Goal: Task Accomplishment & Management: Manage account settings

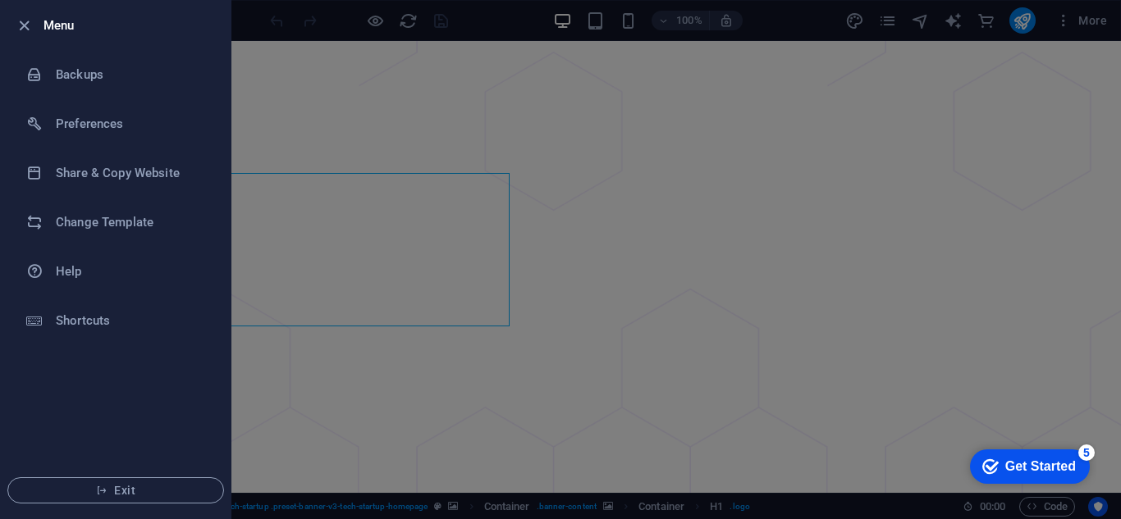
drag, startPoint x: 25, startPoint y: 17, endPoint x: 144, endPoint y: 24, distance: 119.2
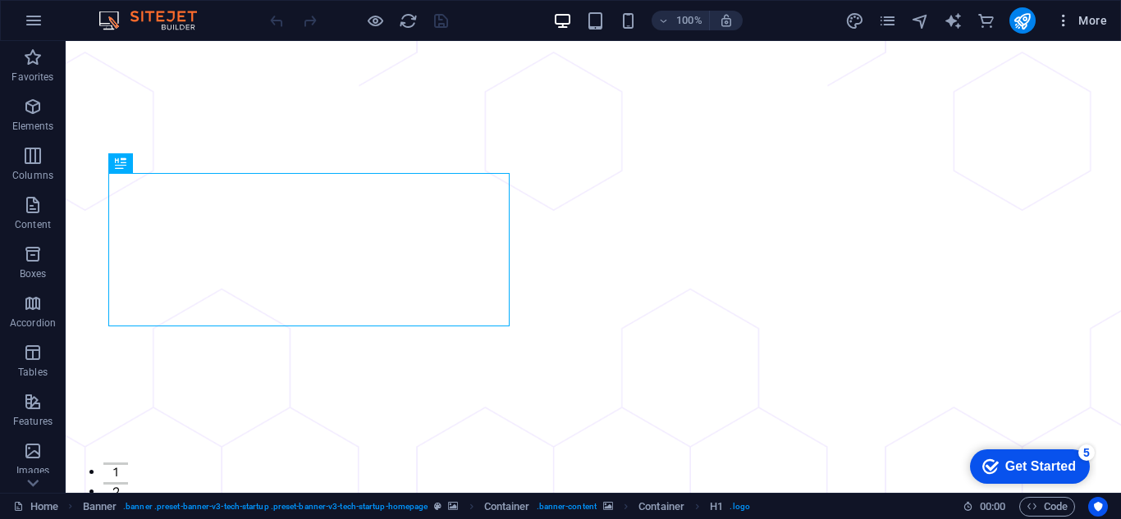
click at [0, 0] on icon "button" at bounding box center [0, 0] width 0 height 0
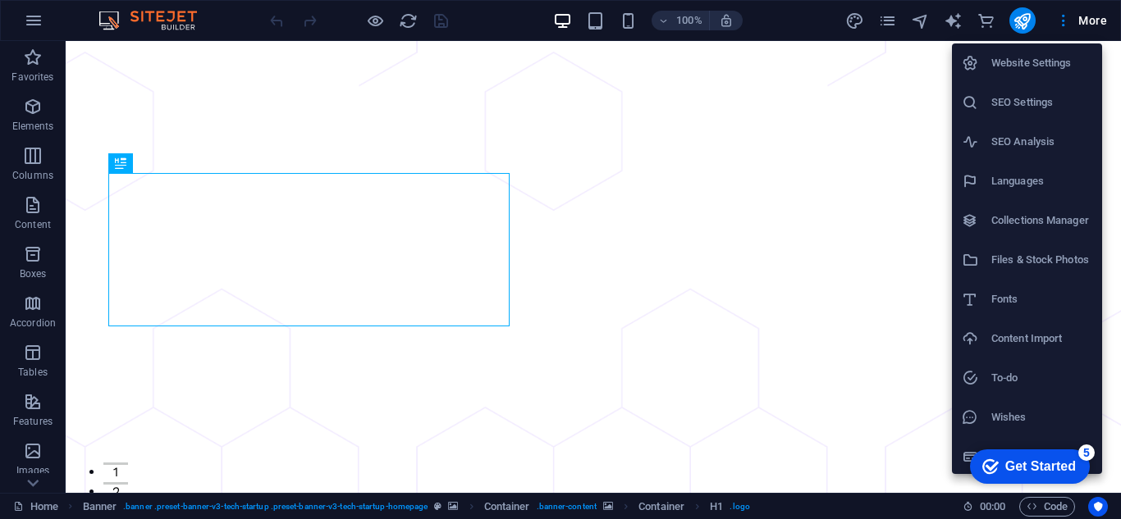
scroll to position [2, 0]
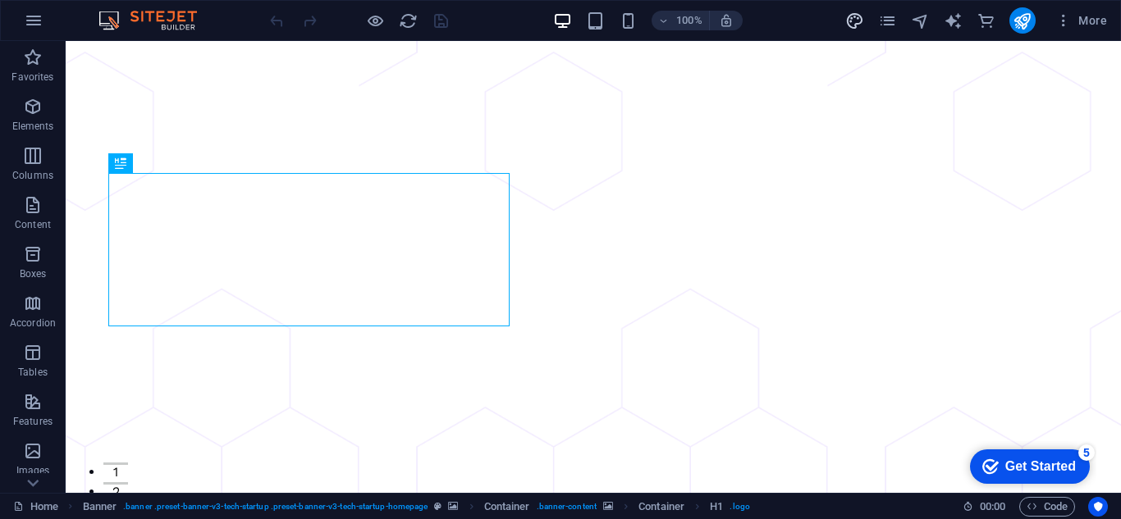
select select "px"
select select "400"
select select "px"
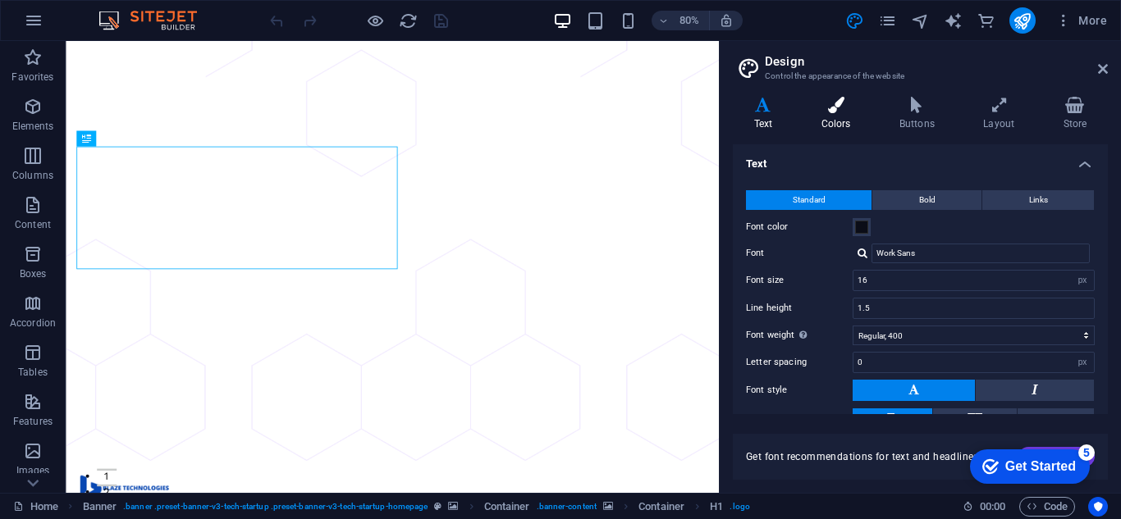
click at [839, 121] on h4 "Colors" at bounding box center [839, 114] width 78 height 34
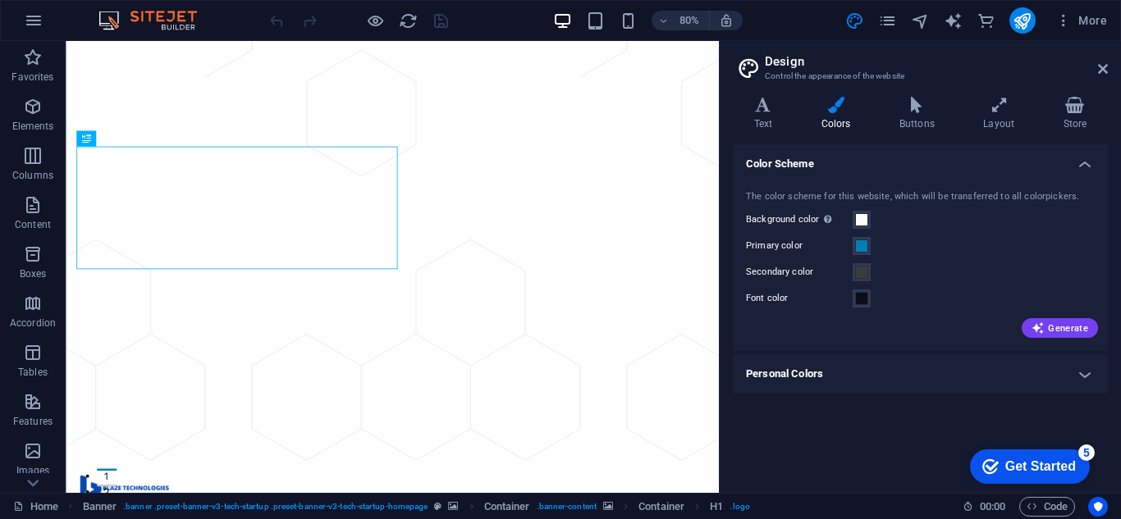
click at [947, 220] on div "Background color Only visible if it is not covered by other backgrounds." at bounding box center [920, 220] width 349 height 20
click at [777, 105] on icon at bounding box center [763, 105] width 61 height 16
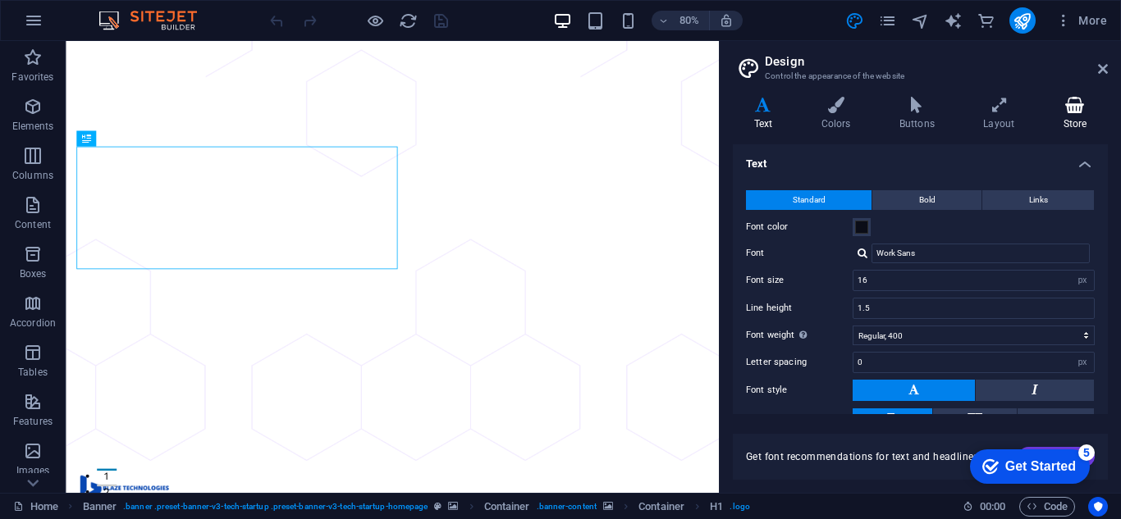
click at [1086, 108] on icon at bounding box center [1075, 105] width 66 height 16
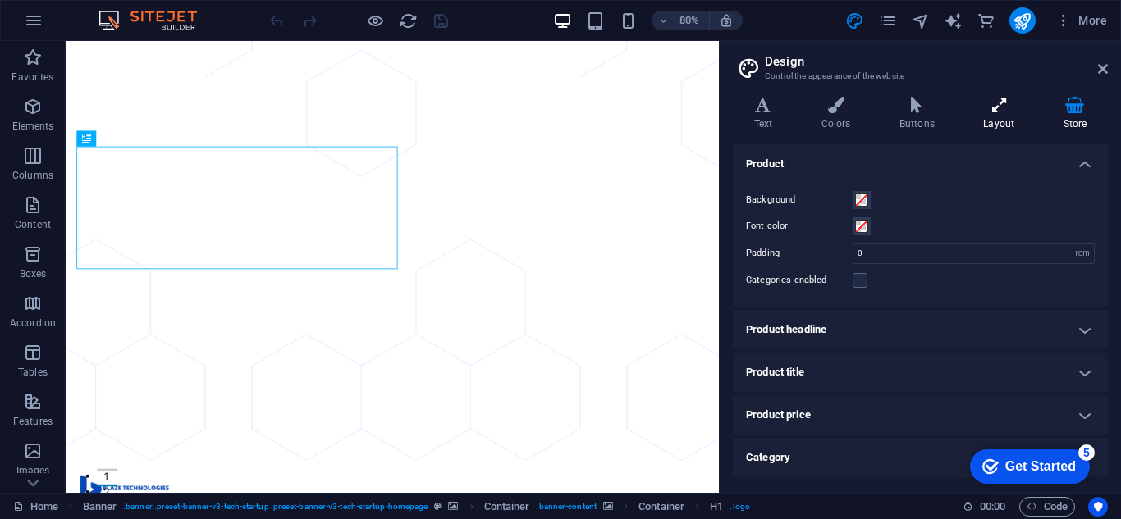
click at [992, 116] on h4 "Layout" at bounding box center [1003, 114] width 80 height 34
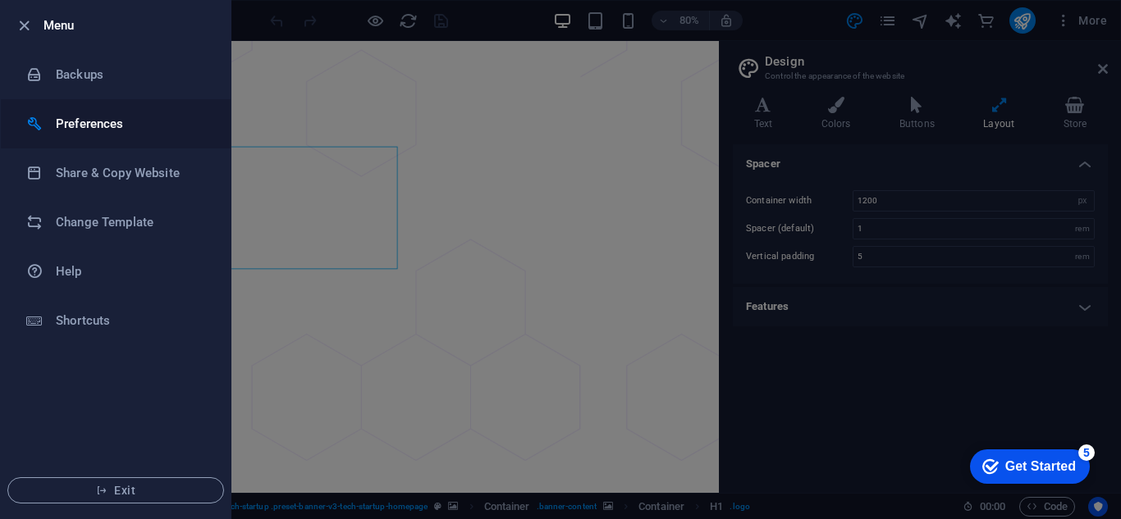
click at [111, 119] on h6 "Preferences" at bounding box center [132, 124] width 152 height 20
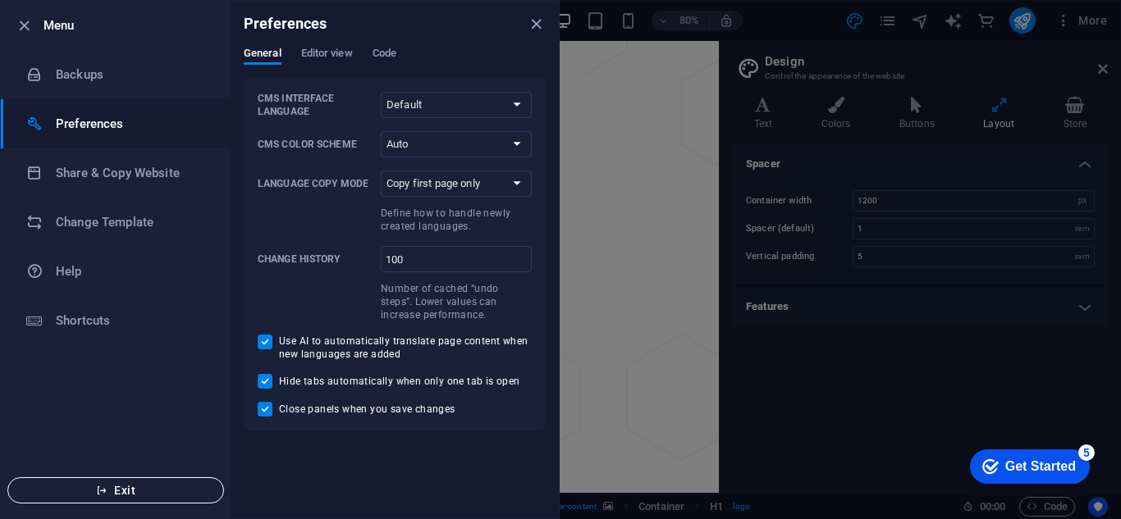
click at [136, 492] on span "Exit" at bounding box center [115, 490] width 189 height 13
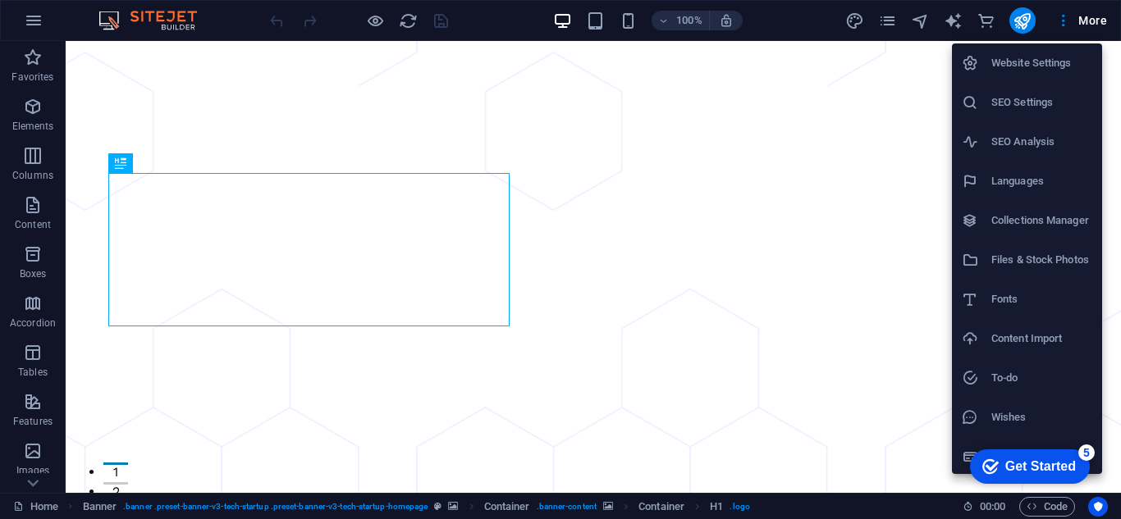
click at [1056, 74] on li "Website Settings" at bounding box center [1027, 62] width 150 height 39
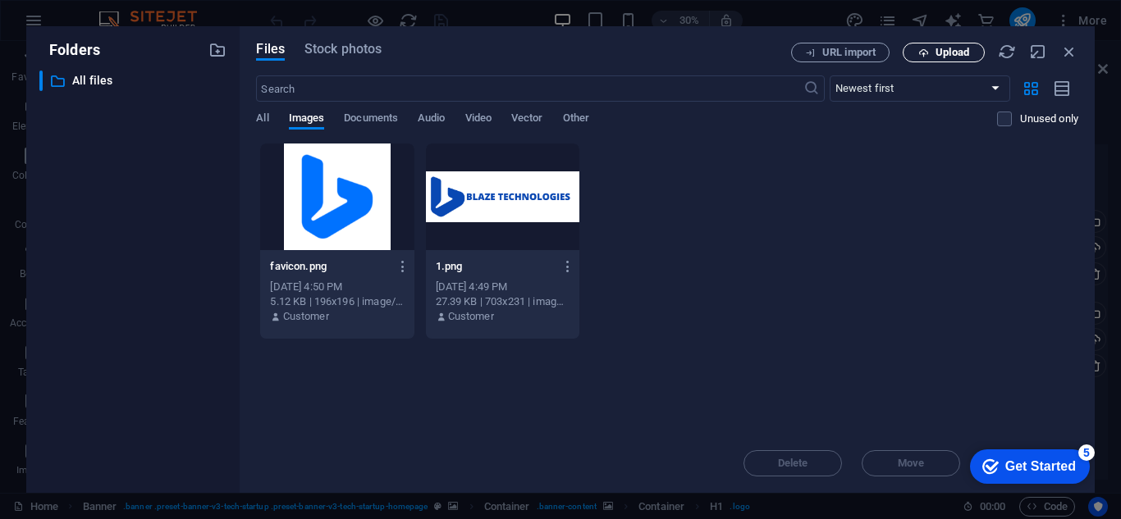
click at [947, 56] on span "Upload" at bounding box center [952, 53] width 34 height 10
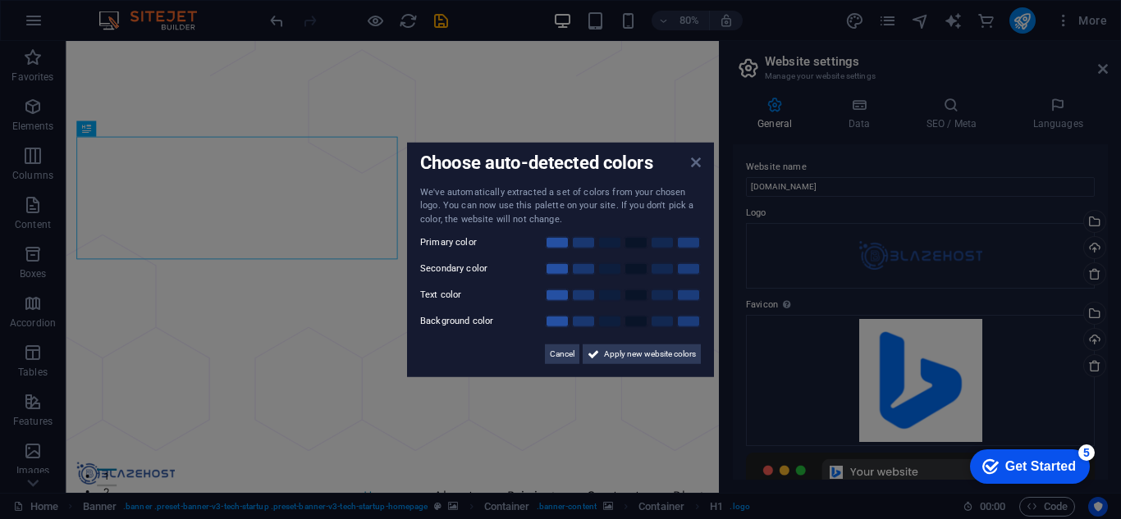
click at [695, 165] on icon at bounding box center [696, 161] width 10 height 13
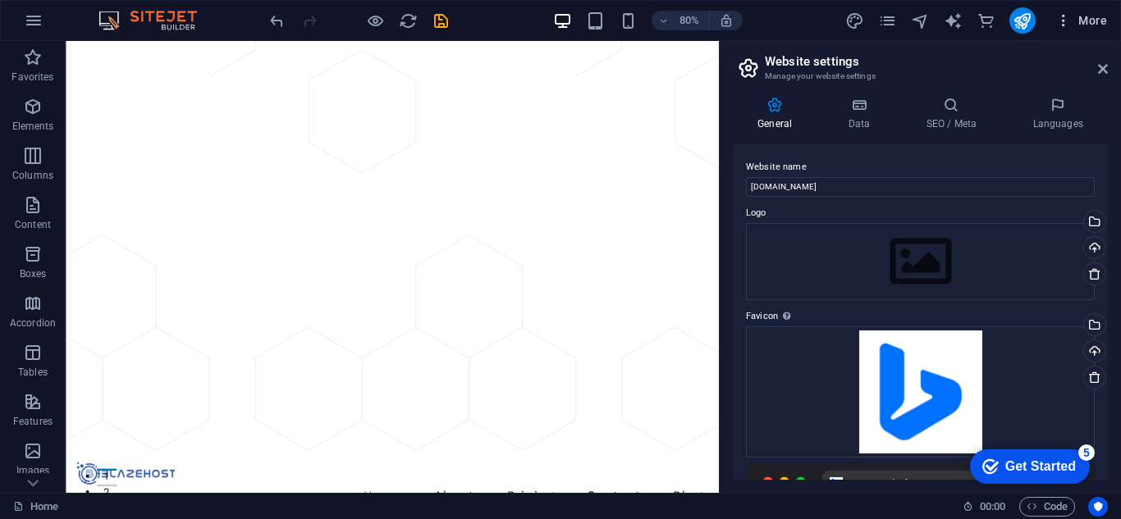
click at [1073, 22] on span "More" at bounding box center [1081, 20] width 52 height 16
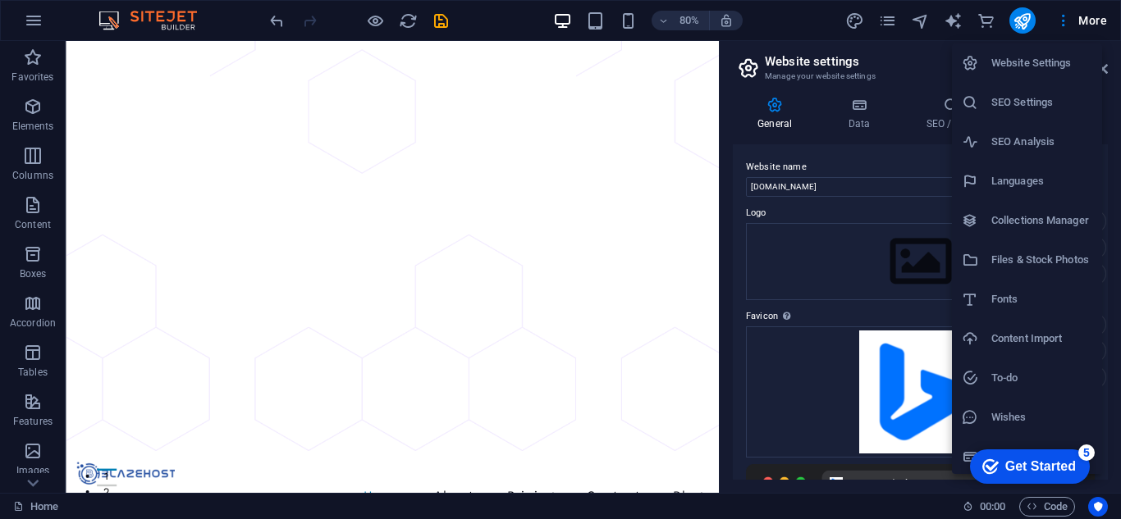
scroll to position [2, 0]
click at [406, 27] on div at bounding box center [560, 259] width 1121 height 519
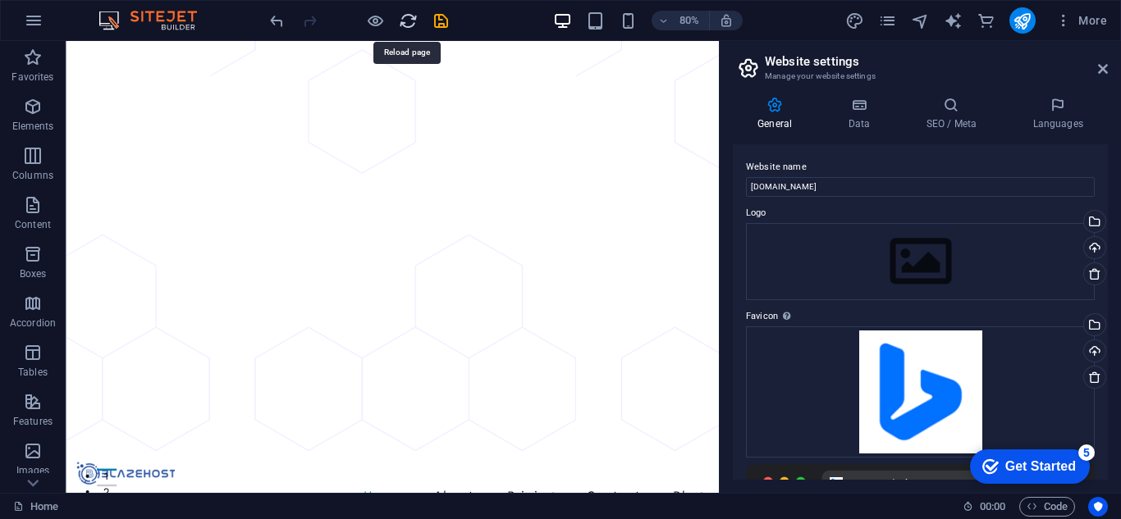
click at [406, 21] on icon "reload" at bounding box center [408, 20] width 19 height 19
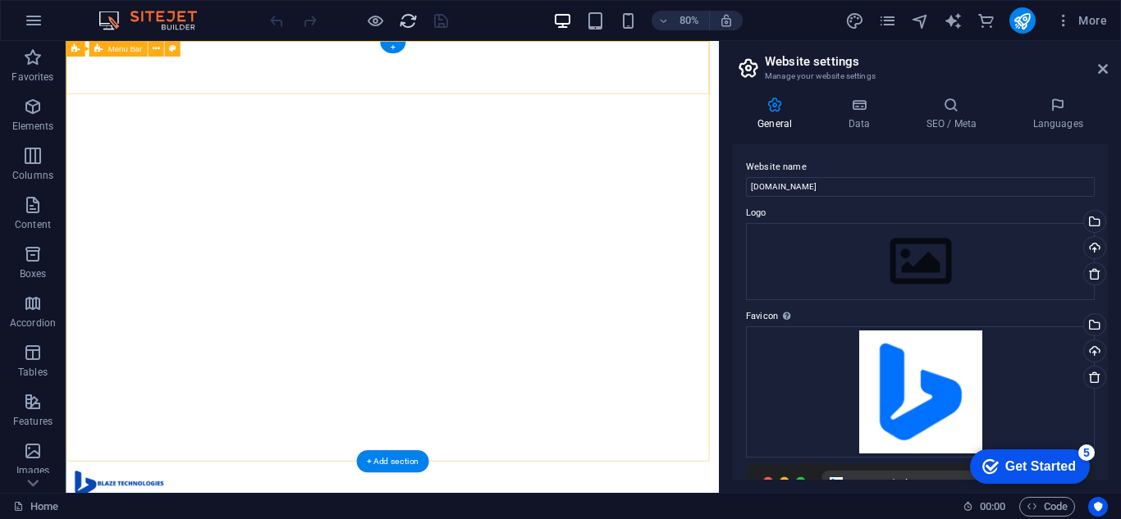
scroll to position [0, 0]
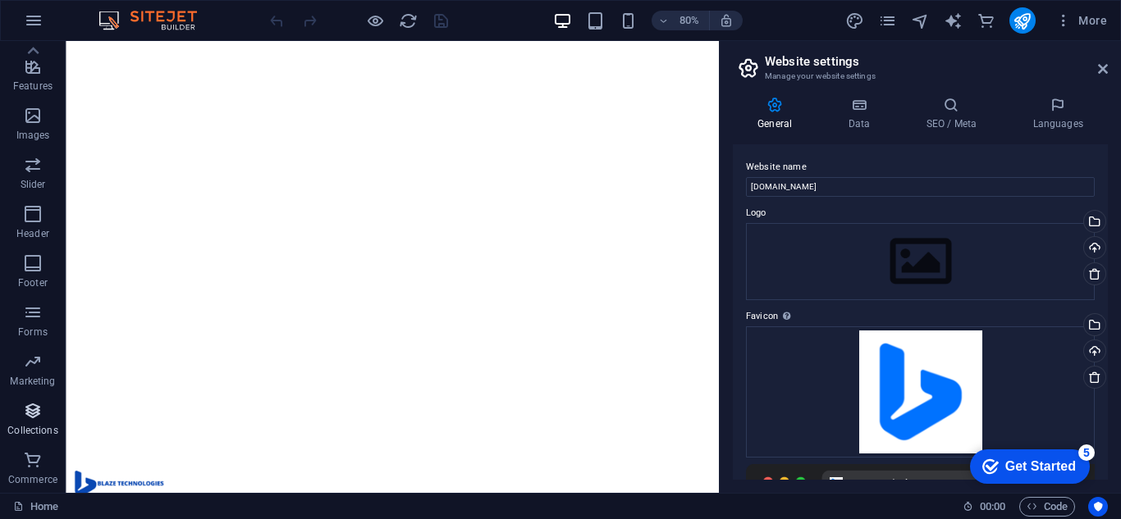
click at [31, 419] on icon "button" at bounding box center [33, 411] width 20 height 20
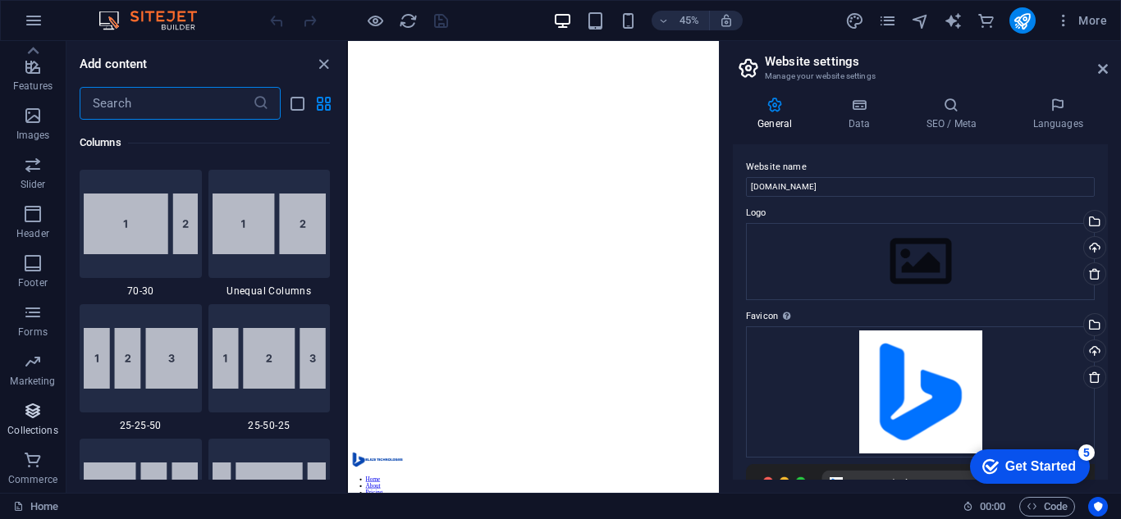
scroll to position [15022, 0]
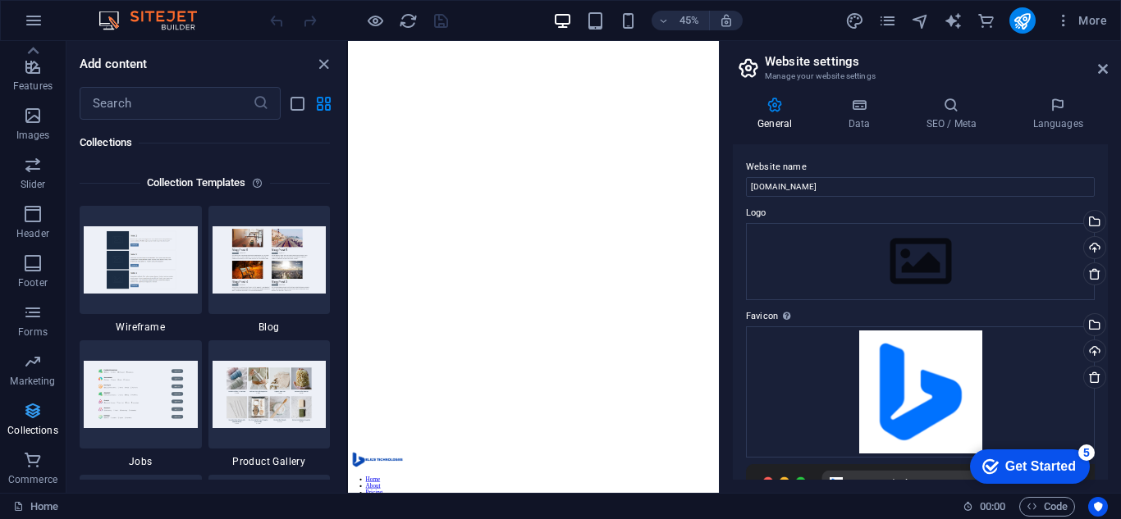
click at [31, 419] on icon "button" at bounding box center [33, 411] width 20 height 20
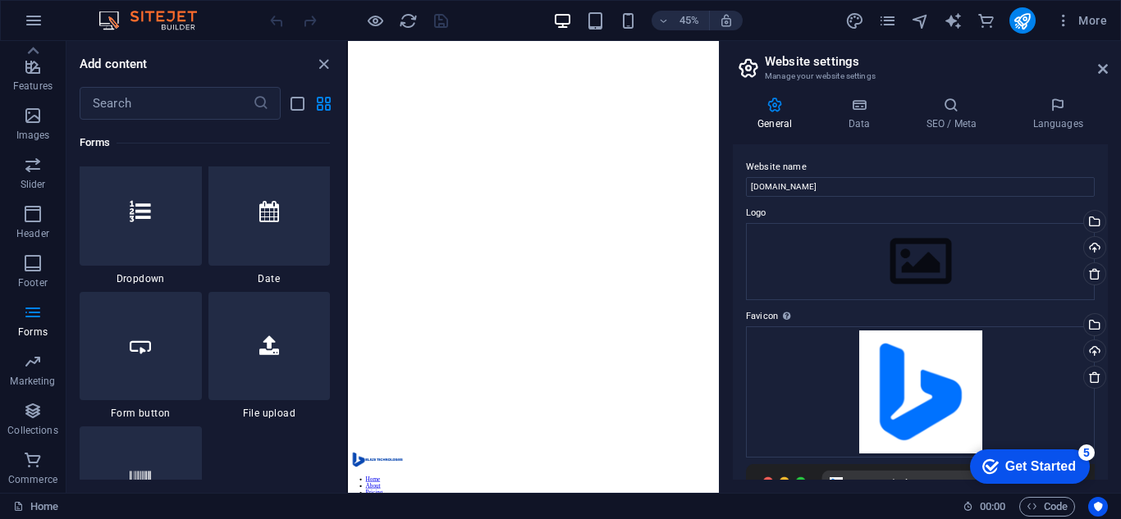
scroll to position [12560, 0]
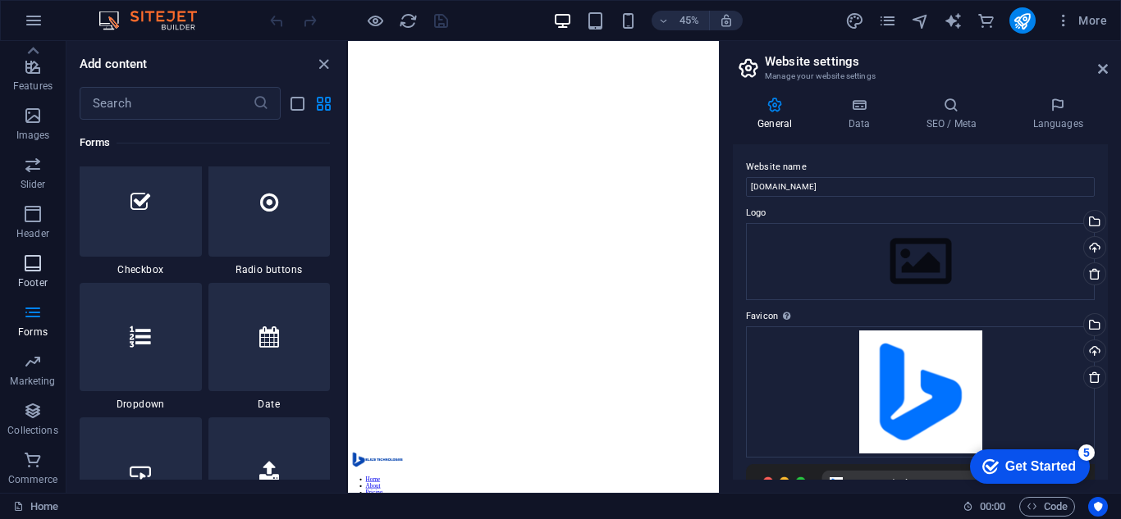
click at [19, 272] on span "Footer" at bounding box center [33, 273] width 66 height 39
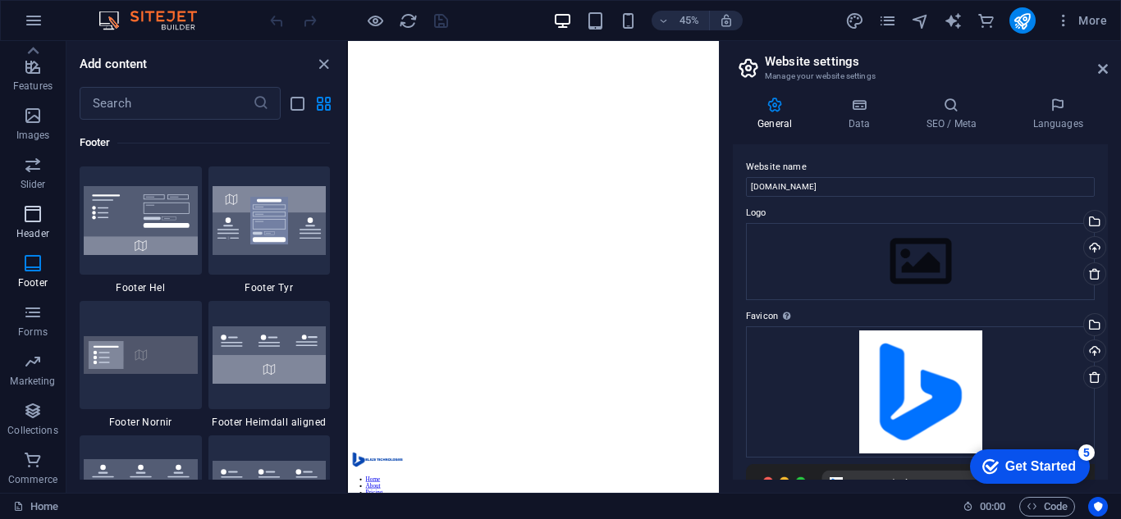
click at [39, 236] on p "Header" at bounding box center [32, 233] width 33 height 13
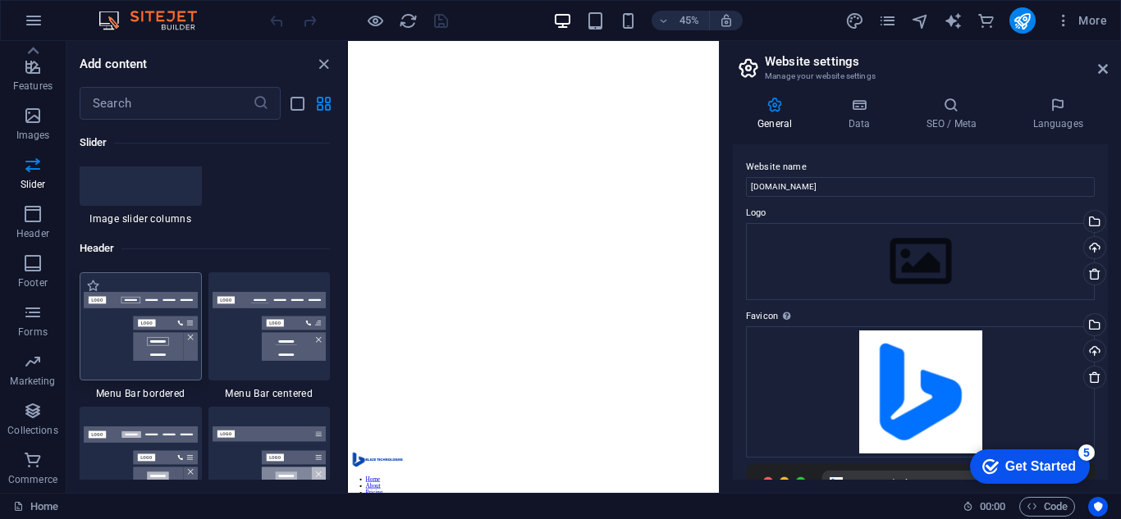
scroll to position [9636, 0]
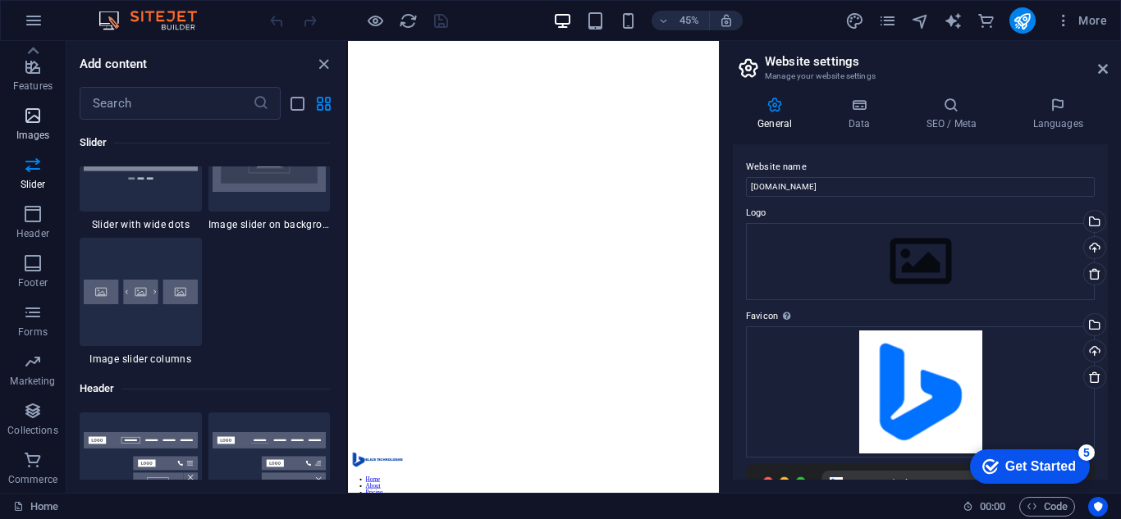
click at [30, 119] on icon "button" at bounding box center [33, 116] width 20 height 20
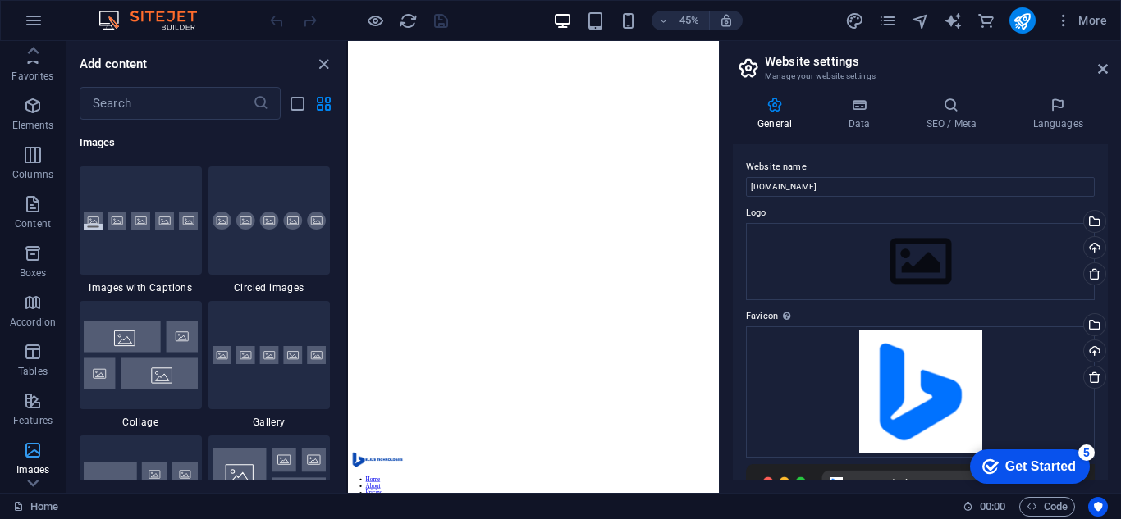
scroll to position [0, 0]
click at [30, 119] on span "Elements" at bounding box center [33, 116] width 66 height 39
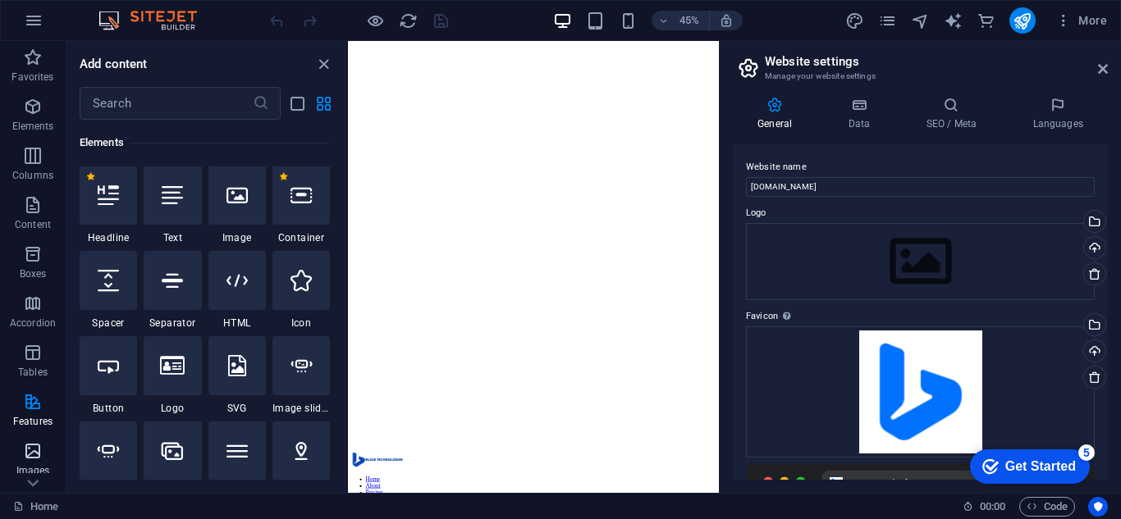
scroll to position [175, 0]
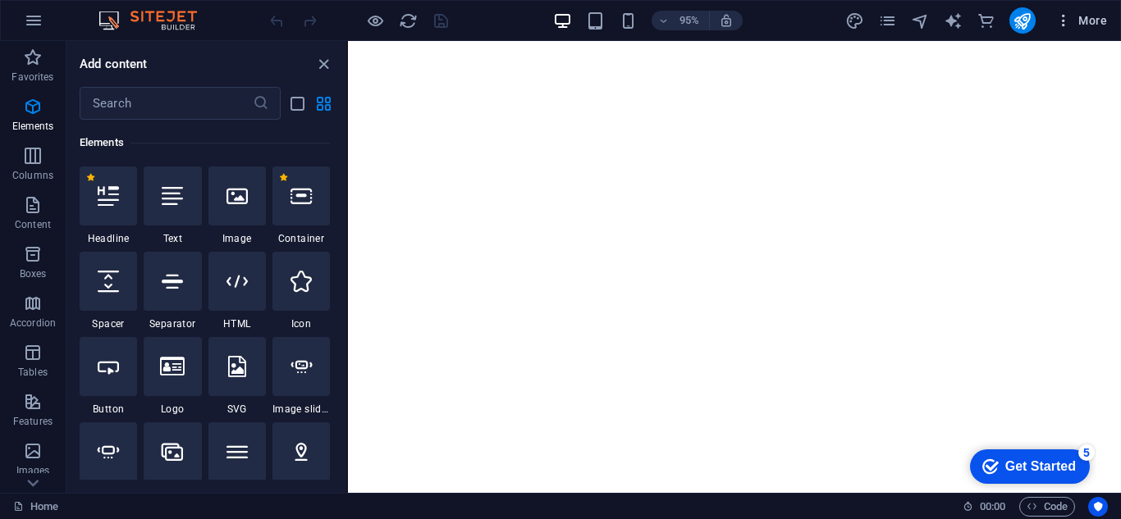
click at [1105, 24] on span "More" at bounding box center [1081, 20] width 52 height 16
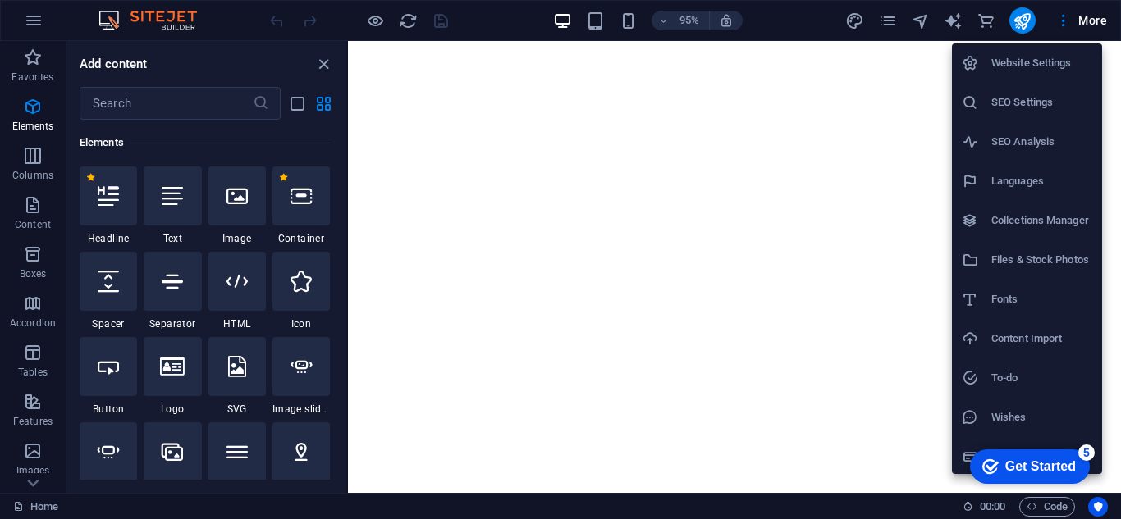
scroll to position [2, 0]
click at [1045, 64] on h6 "Website Settings" at bounding box center [1041, 61] width 101 height 20
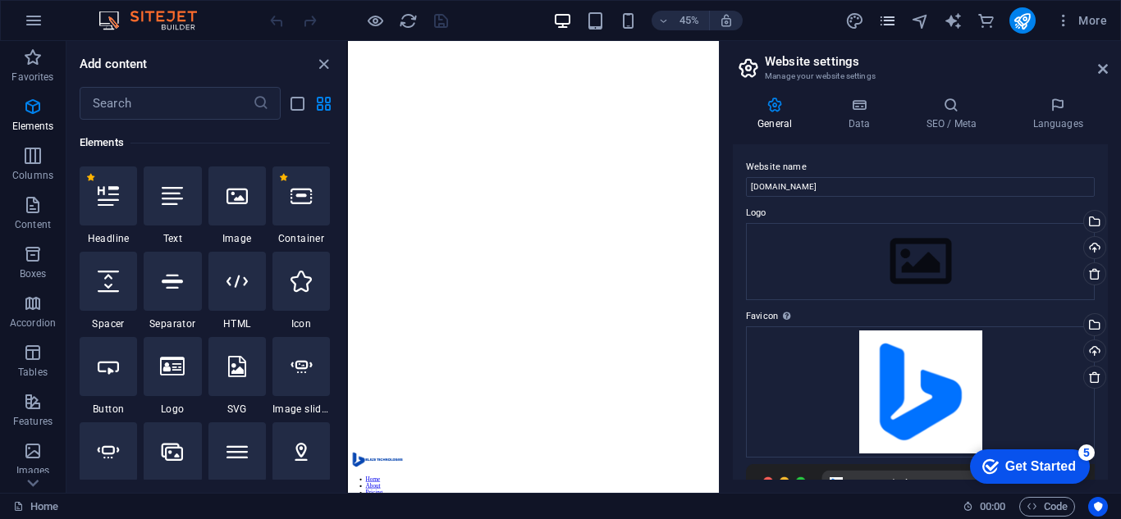
click at [886, 28] on icon "pages" at bounding box center [887, 20] width 19 height 19
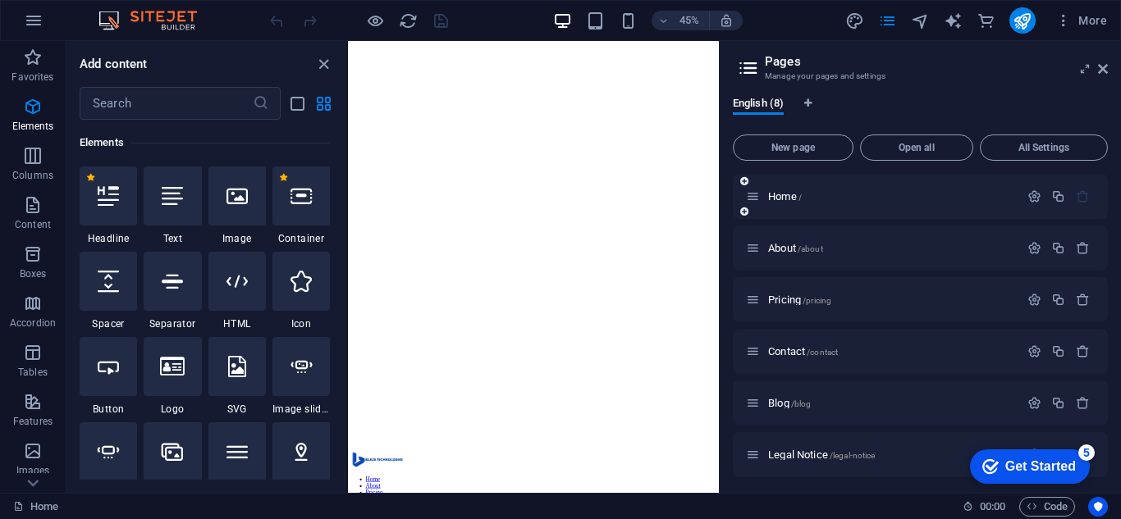
click at [1084, 200] on icon "button" at bounding box center [1083, 197] width 14 height 14
click at [1076, 243] on icon "button" at bounding box center [1083, 248] width 14 height 14
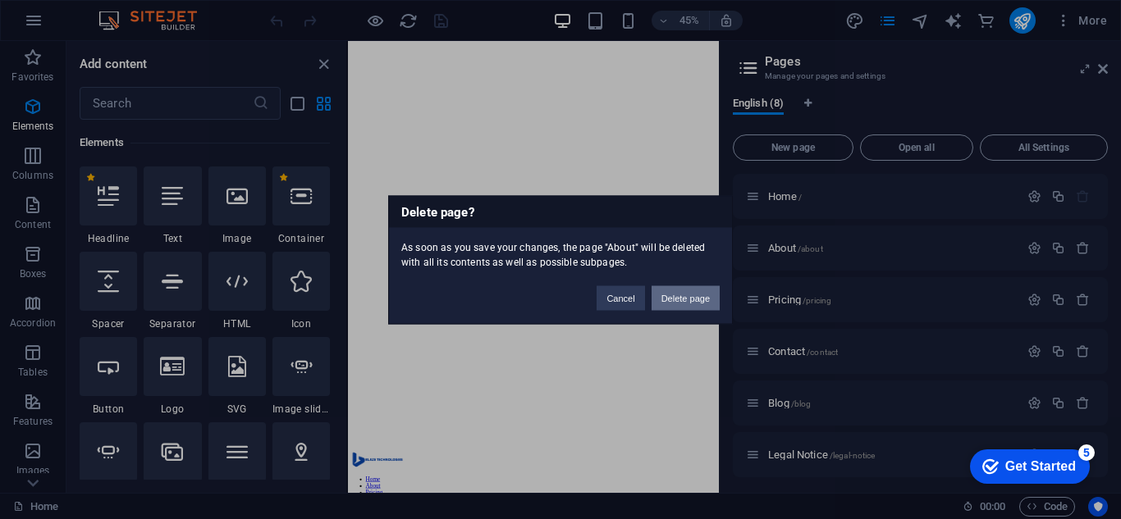
click at [673, 308] on button "Delete page" at bounding box center [686, 298] width 68 height 25
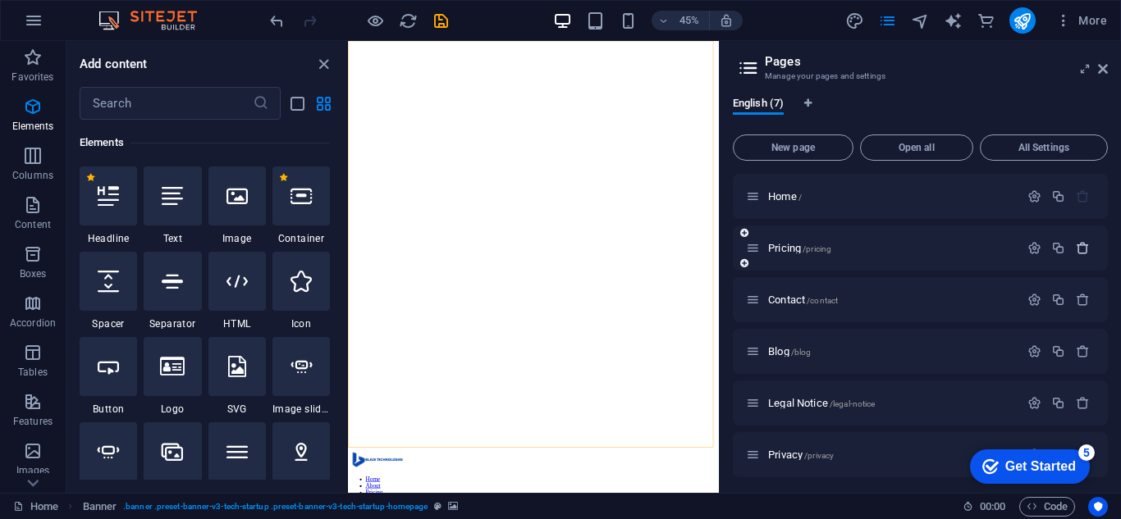
click at [1074, 253] on button "button" at bounding box center [1083, 248] width 24 height 14
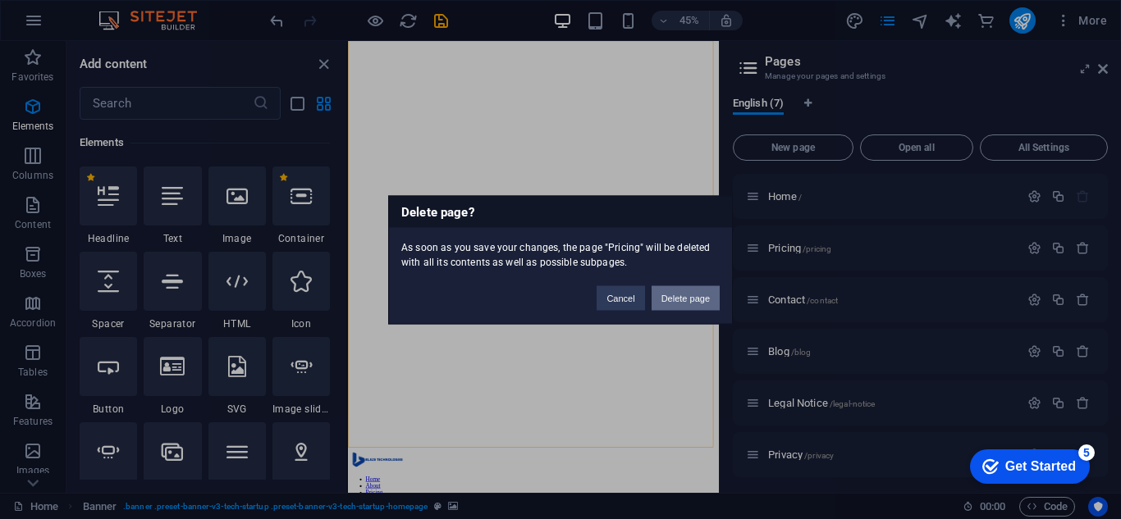
click at [694, 300] on button "Delete page" at bounding box center [686, 298] width 68 height 25
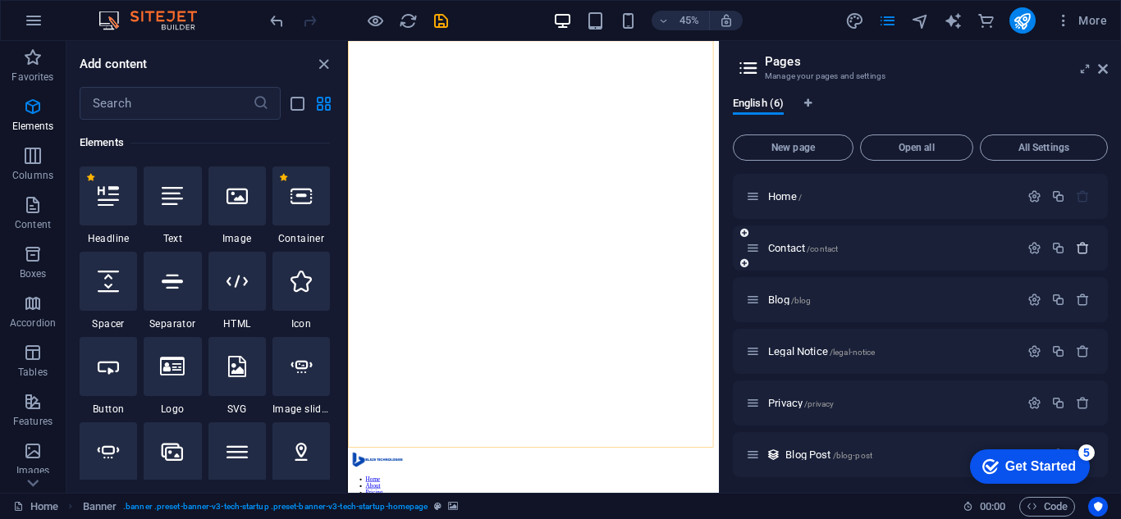
click at [1084, 248] on icon "button" at bounding box center [1083, 248] width 14 height 14
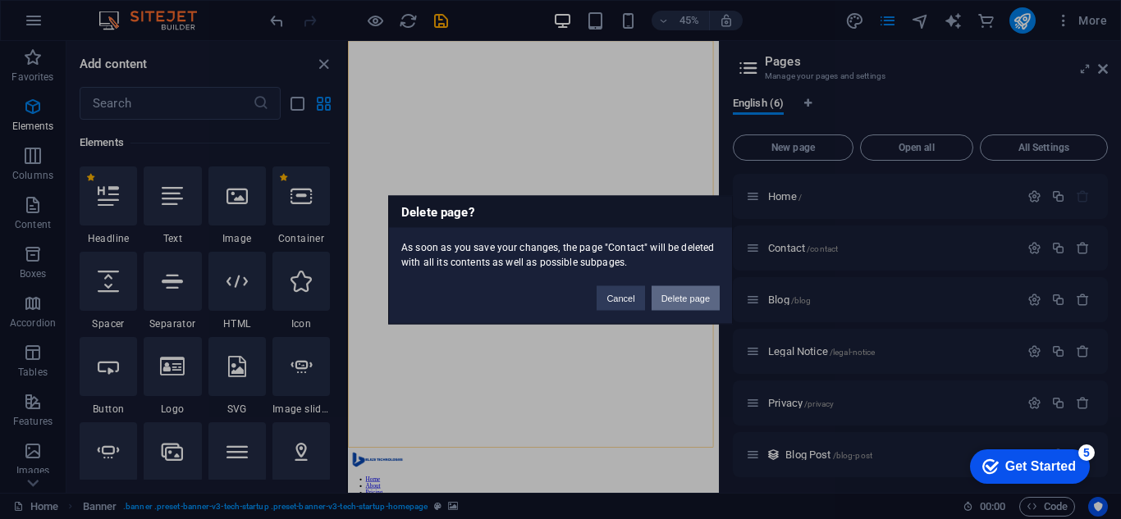
click at [684, 299] on button "Delete page" at bounding box center [686, 298] width 68 height 25
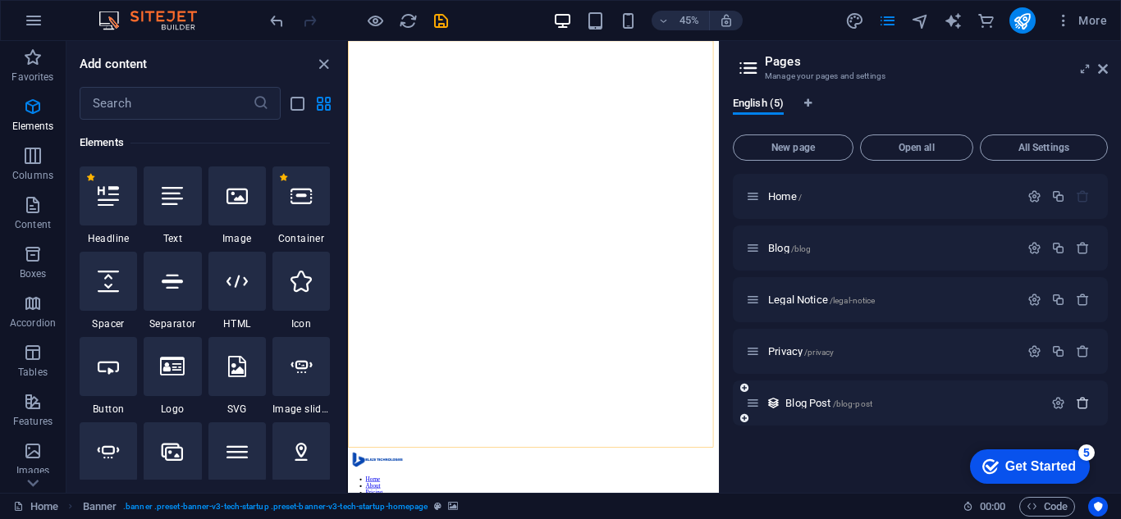
click at [1079, 399] on icon "button" at bounding box center [1083, 403] width 14 height 14
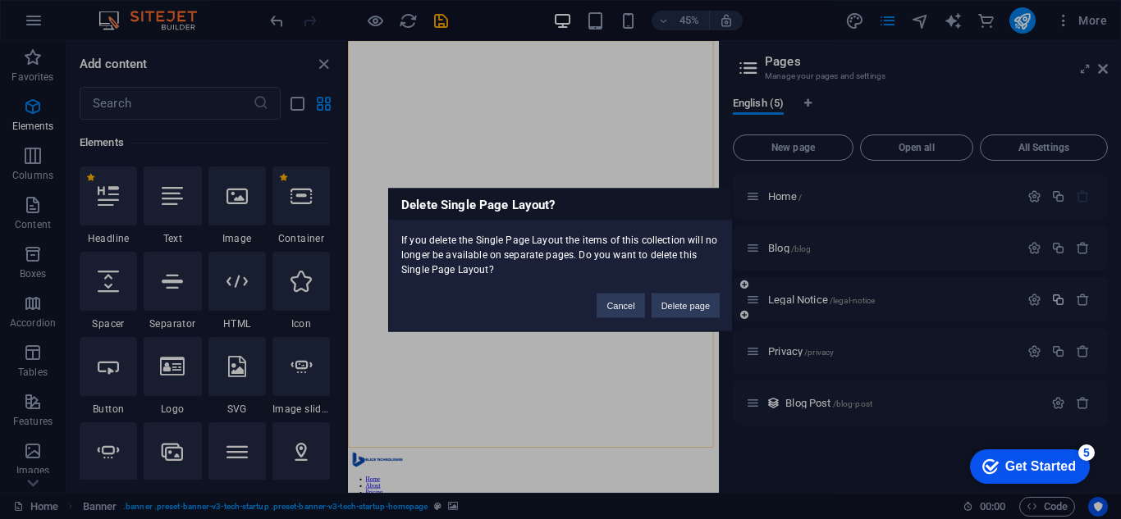
click at [679, 303] on button "Delete page" at bounding box center [686, 305] width 68 height 25
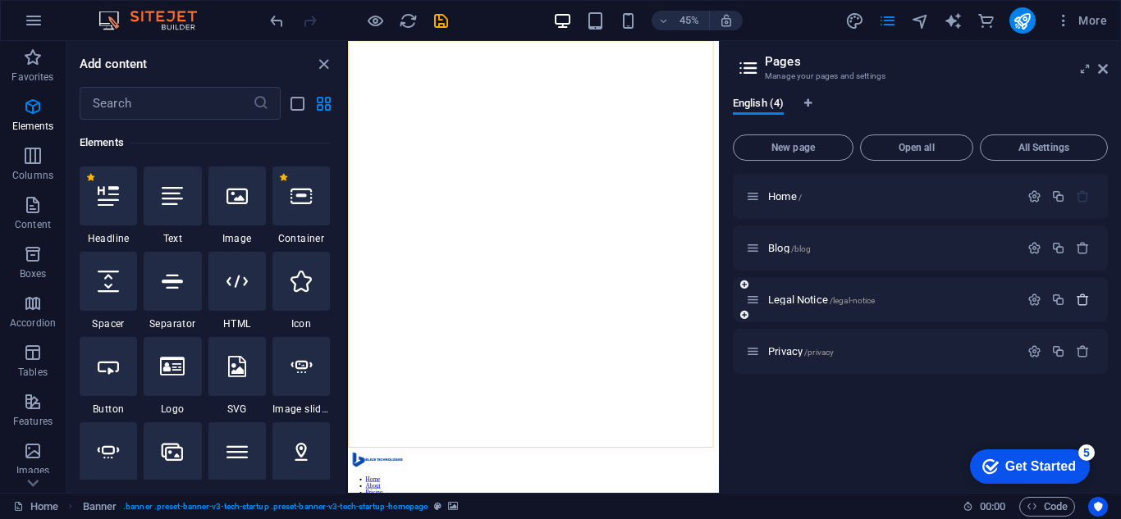
click at [1079, 295] on icon "button" at bounding box center [1083, 300] width 14 height 14
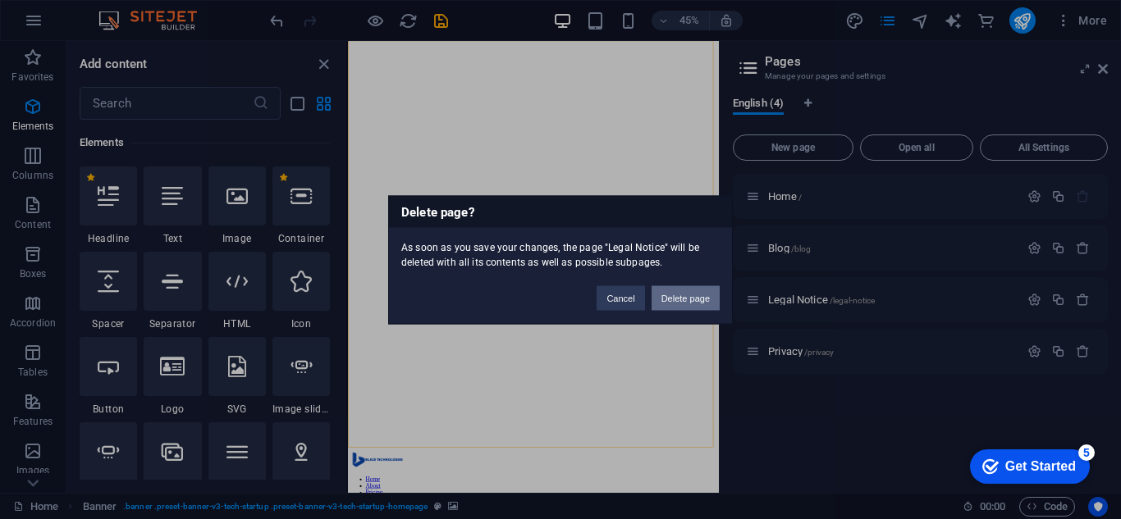
click at [704, 307] on button "Delete page" at bounding box center [686, 298] width 68 height 25
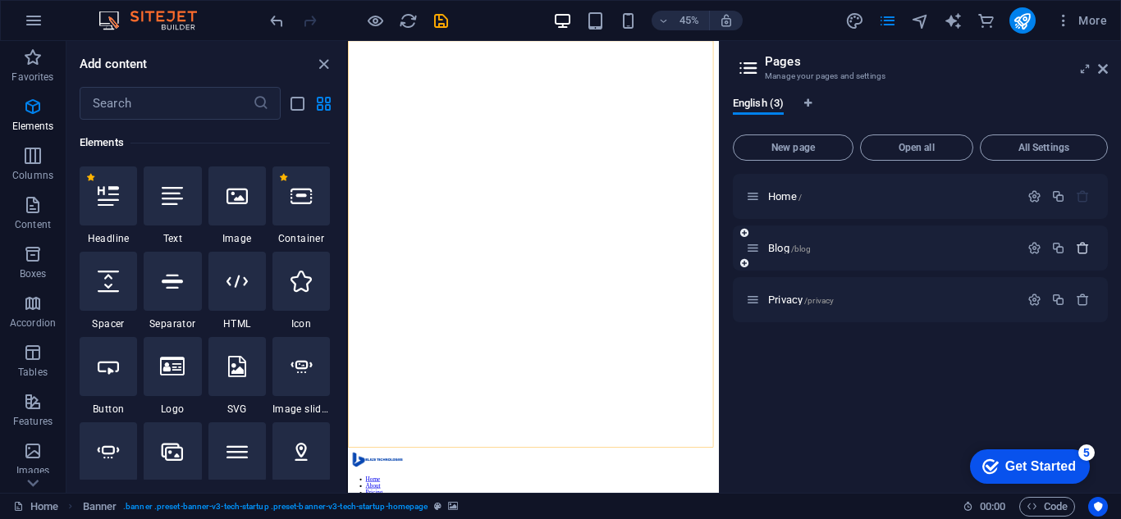
click at [1083, 241] on icon "button" at bounding box center [1083, 248] width 14 height 14
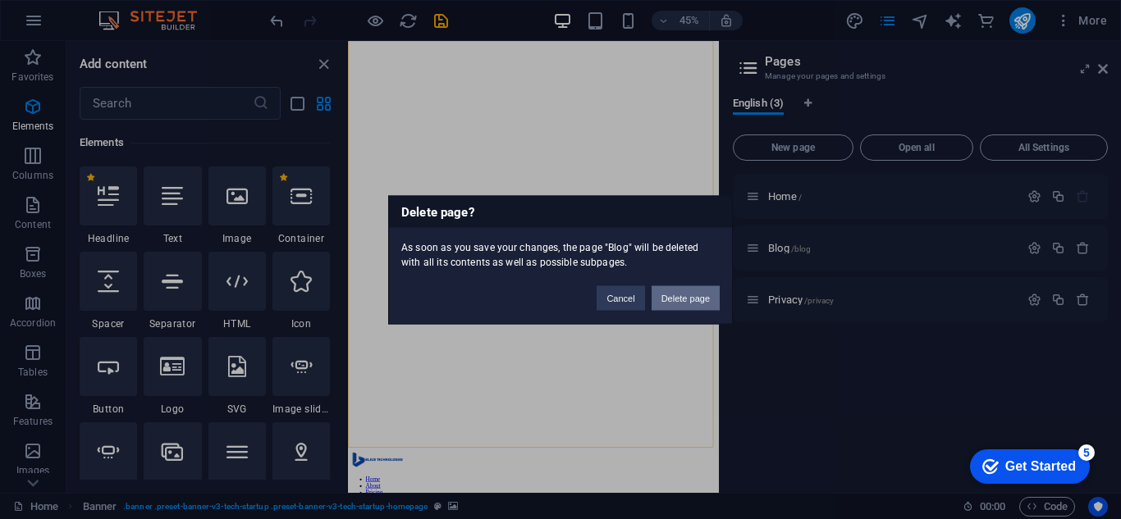
click at [668, 304] on button "Delete page" at bounding box center [686, 298] width 68 height 25
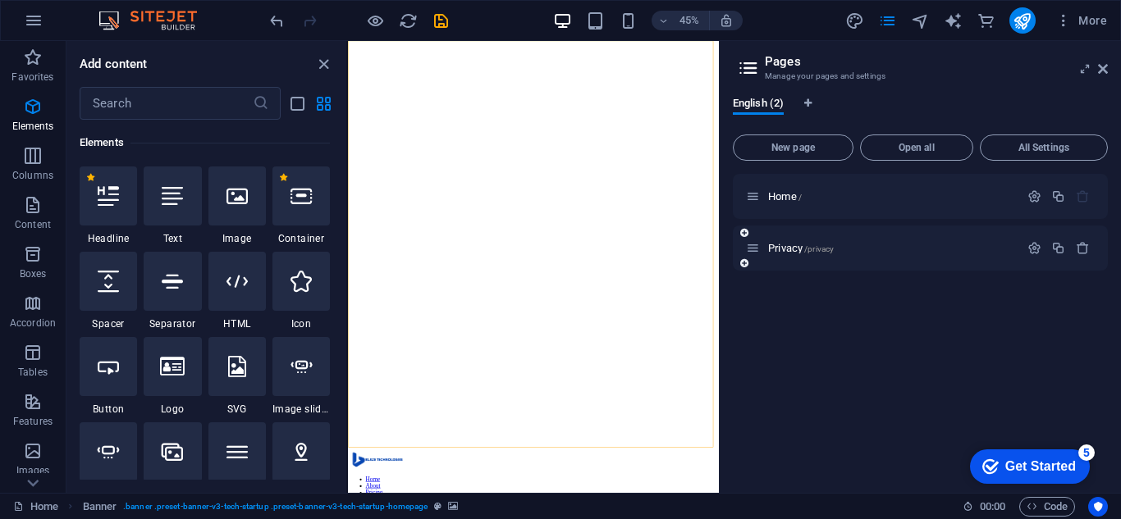
click at [1074, 240] on div at bounding box center [1058, 249] width 72 height 18
click at [1077, 249] on icon "button" at bounding box center [1083, 248] width 14 height 14
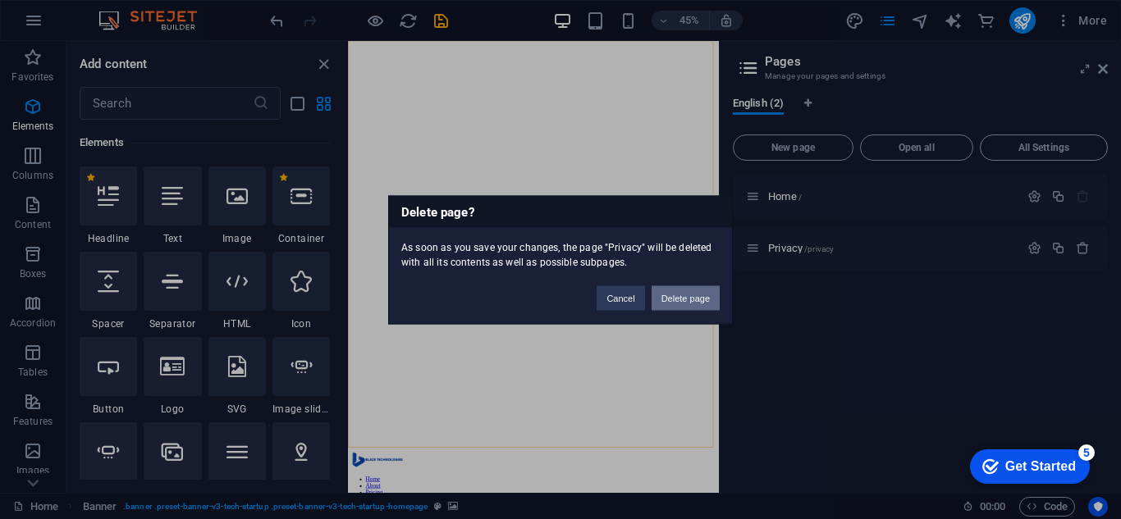
click at [668, 304] on button "Delete page" at bounding box center [686, 298] width 68 height 25
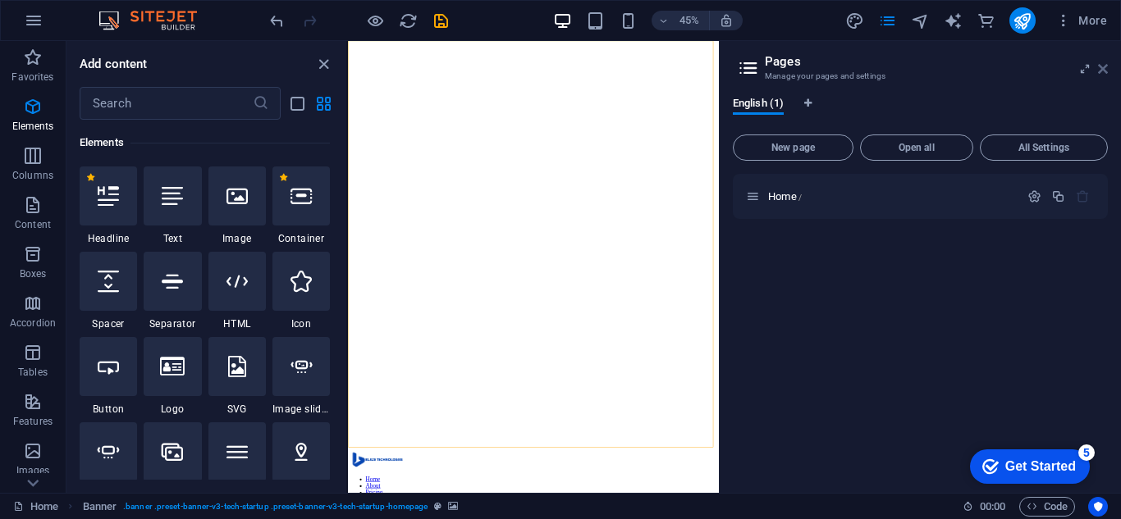
click at [1101, 67] on icon at bounding box center [1103, 68] width 10 height 13
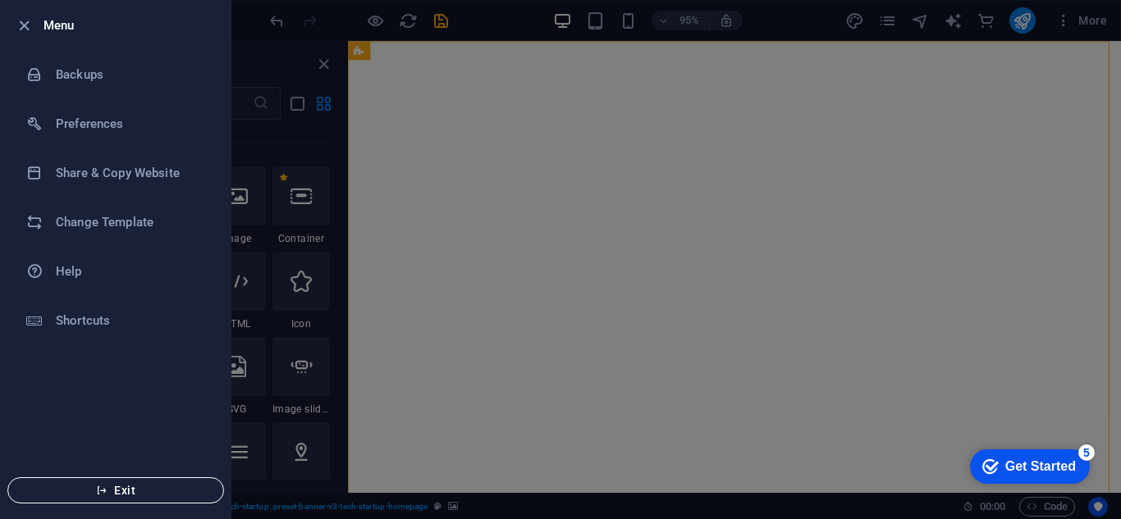
click at [120, 489] on span "Exit" at bounding box center [115, 490] width 189 height 13
